Goal: Communication & Community: Answer question/provide support

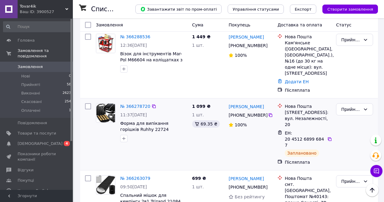
scroll to position [243, 0]
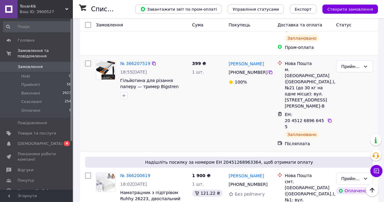
scroll to position [880, 0]
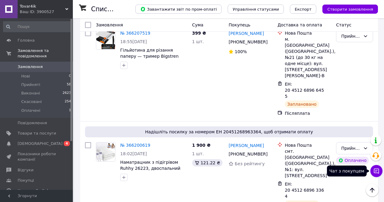
click at [377, 169] on icon at bounding box center [376, 171] width 6 height 6
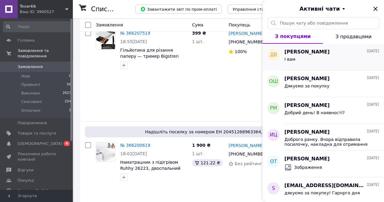
click at [346, 64] on div "І вам" at bounding box center [331, 61] width 95 height 10
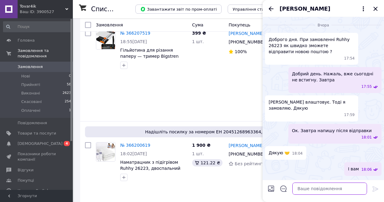
click at [315, 189] on textarea at bounding box center [329, 188] width 75 height 12
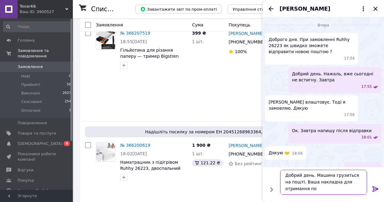
scroll to position [1, 0]
type textarea "Добрий день. Машина грузиться на пошті. Ваша накладна для отримання посилки Дяк…"
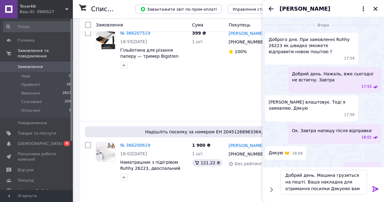
drag, startPoint x: 213, startPoint y: 76, endPoint x: 217, endPoint y: 73, distance: 4.0
click at [213, 140] on div "1 900 ₴ 1 шт. 121.22 ₴" at bounding box center [208, 179] width 37 height 79
click at [230, 140] on div "[PERSON_NAME] [PHONE_NUMBER] Без рейтингу" at bounding box center [250, 179] width 49 height 79
click at [376, 9] on icon "Закрити" at bounding box center [375, 8] width 7 height 7
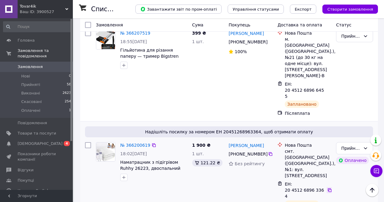
click at [330, 188] on icon at bounding box center [330, 190] width 4 height 4
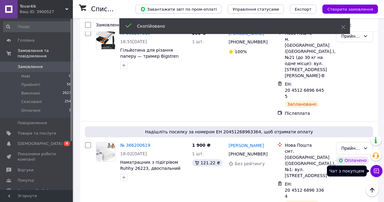
click at [375, 172] on icon at bounding box center [376, 171] width 6 height 6
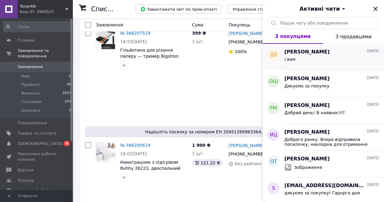
click at [310, 58] on div "І вам" at bounding box center [331, 61] width 95 height 10
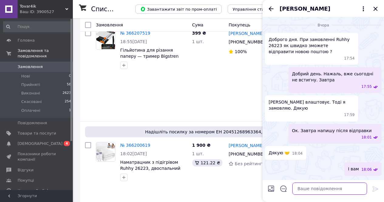
click at [311, 187] on textarea at bounding box center [329, 188] width 75 height 12
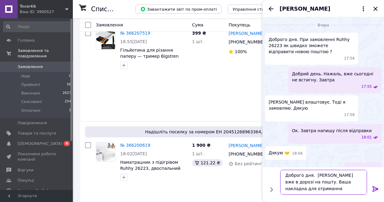
paste textarea "20451268963364"
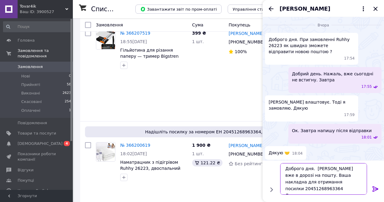
type textarea "Доброго дня. [PERSON_NAME] вже в дорозі на пошту. Ваша накладна для отримання п…"
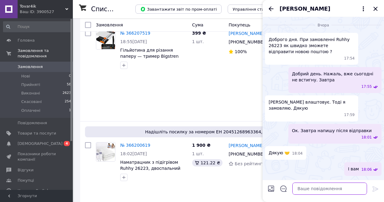
scroll to position [42, 0]
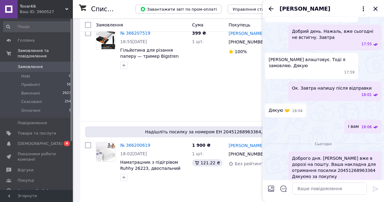
click at [375, 10] on icon "Закрити" at bounding box center [375, 8] width 7 height 7
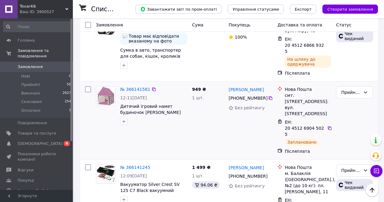
scroll to position [1358, 0]
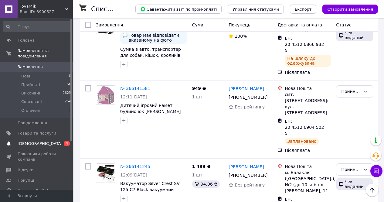
click at [44, 141] on span "[DEMOGRAPHIC_DATA]" at bounding box center [37, 143] width 39 height 5
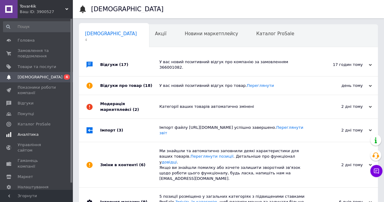
scroll to position [0, 2]
